Goal: Browse casually

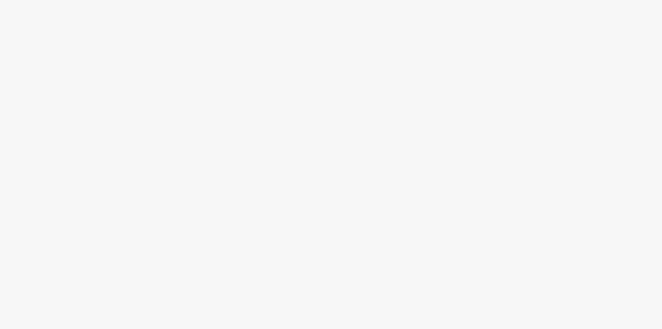
click at [212, 72] on div at bounding box center [331, 164] width 662 height 329
